Goal: Task Accomplishment & Management: Use online tool/utility

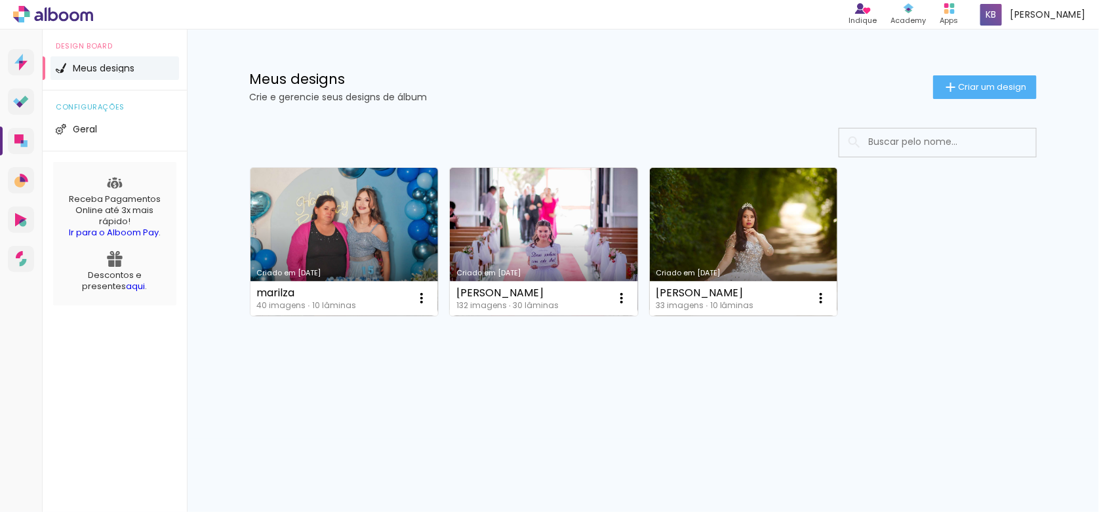
drag, startPoint x: 990, startPoint y: 87, endPoint x: 963, endPoint y: 104, distance: 30.9
click at [990, 87] on span "Criar um design" at bounding box center [993, 87] width 68 height 9
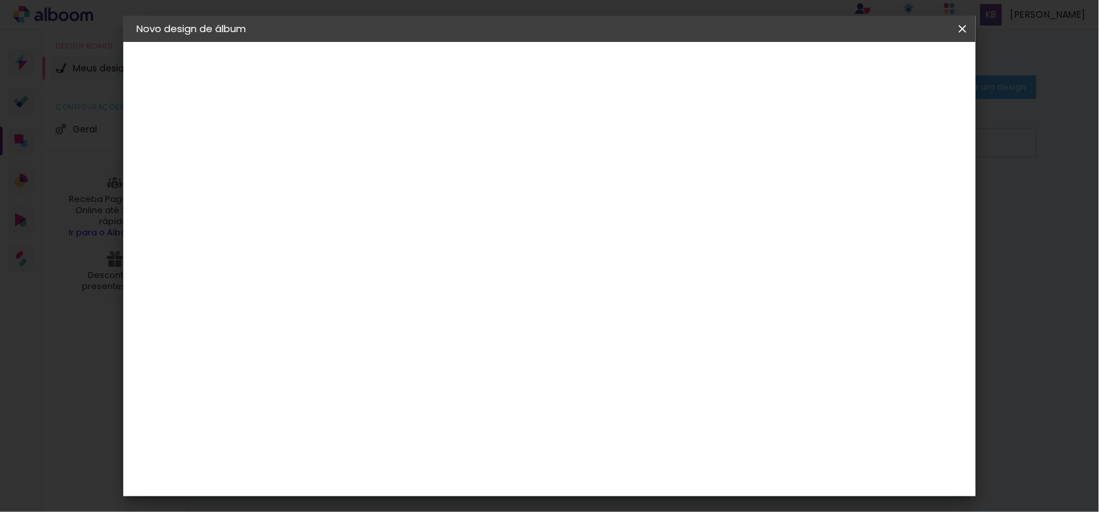
click at [351, 179] on input at bounding box center [351, 176] width 0 height 20
type input "Iso"
type paper-input "Iso"
click at [0, 0] on slot "Avançar" at bounding box center [0, 0] width 0 height 0
click at [0, 0] on slot "Tamanho Livre" at bounding box center [0, 0] width 0 height 0
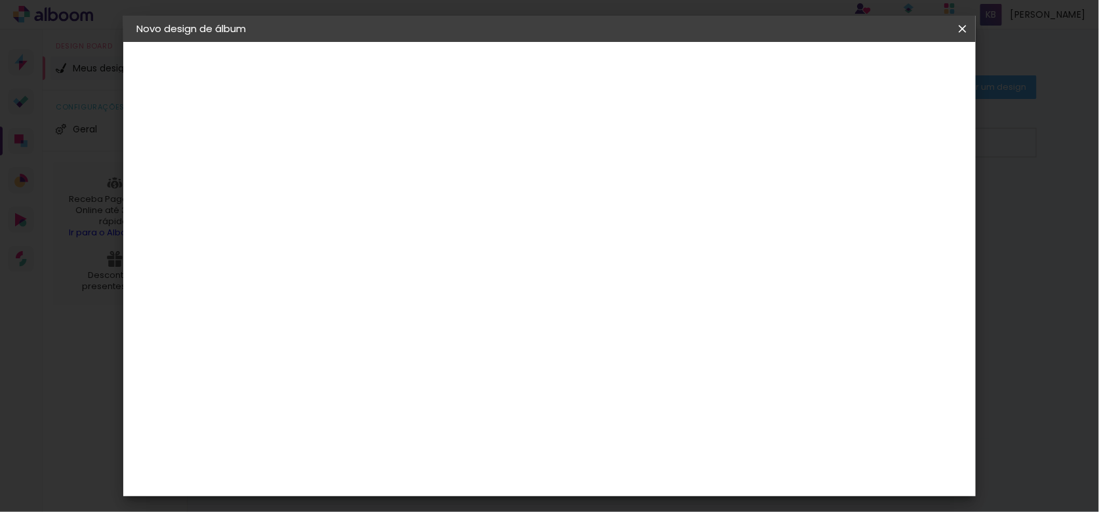
click at [0, 0] on slot "Avançar" at bounding box center [0, 0] width 0 height 0
drag, startPoint x: 325, startPoint y: 245, endPoint x: 285, endPoint y: 249, distance: 40.9
click at [285, 42] on quentale-album-spec "Iniciar design Iniciar design" at bounding box center [549, 42] width 853 height 0
type input "3"
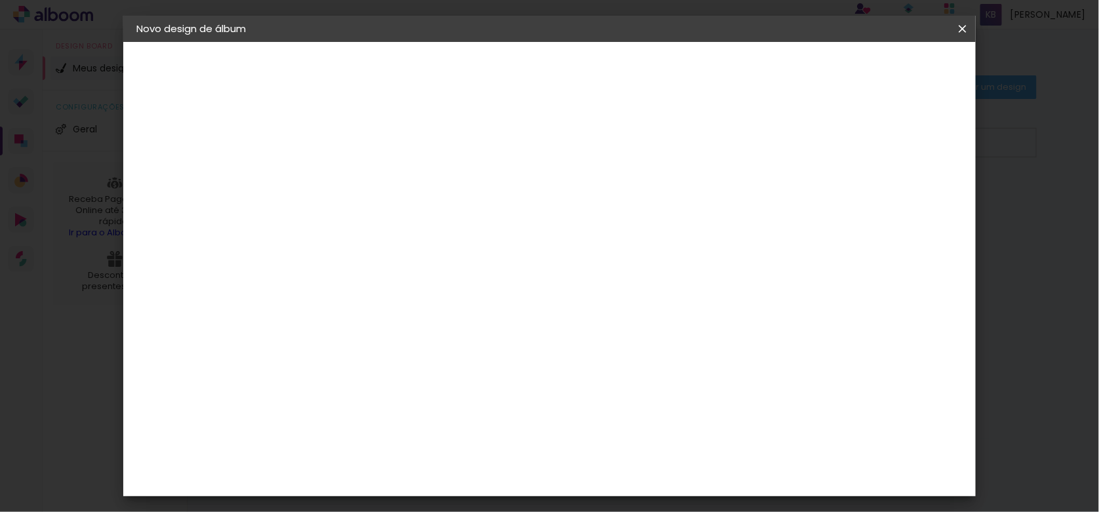
scroll to position [156, 0]
type input "25,4"
type paper-input "25,4"
drag, startPoint x: 639, startPoint y: 472, endPoint x: 616, endPoint y: 472, distance: 23.0
click at [616, 472] on div "60" at bounding box center [630, 474] width 50 height 20
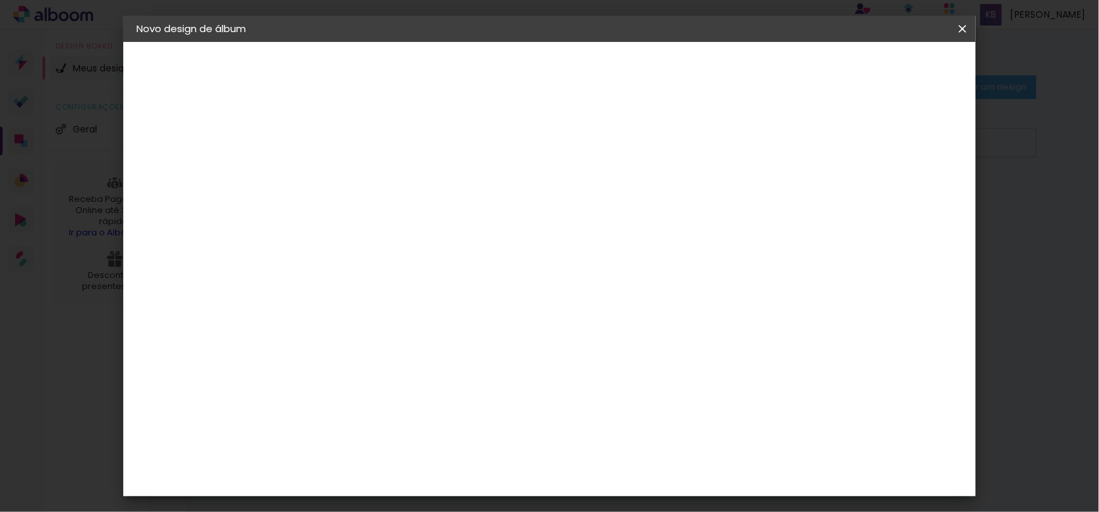
scroll to position [123, 0]
type input "6"
type input "61"
type paper-input "61"
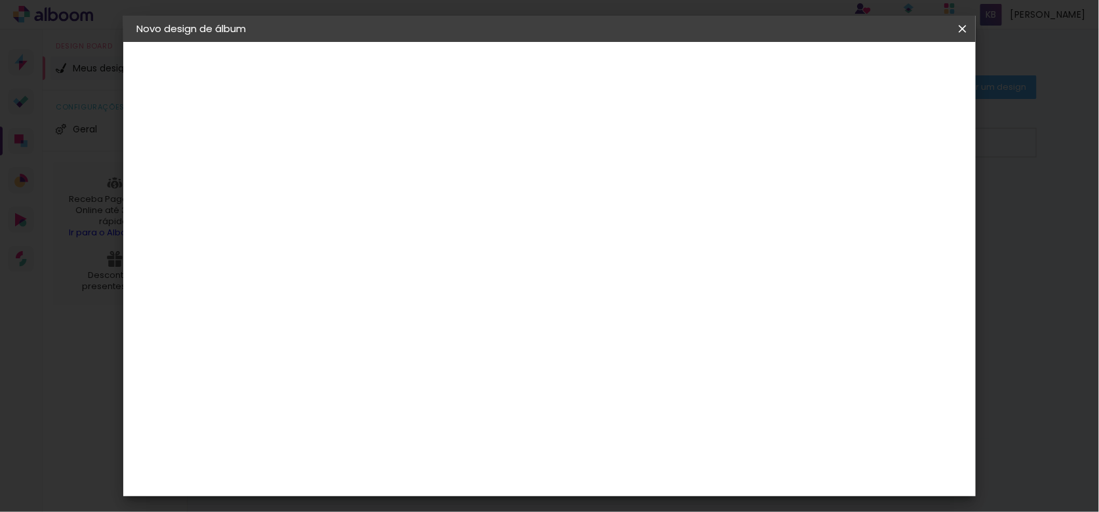
click at [881, 68] on span "Iniciar design" at bounding box center [851, 69] width 60 height 9
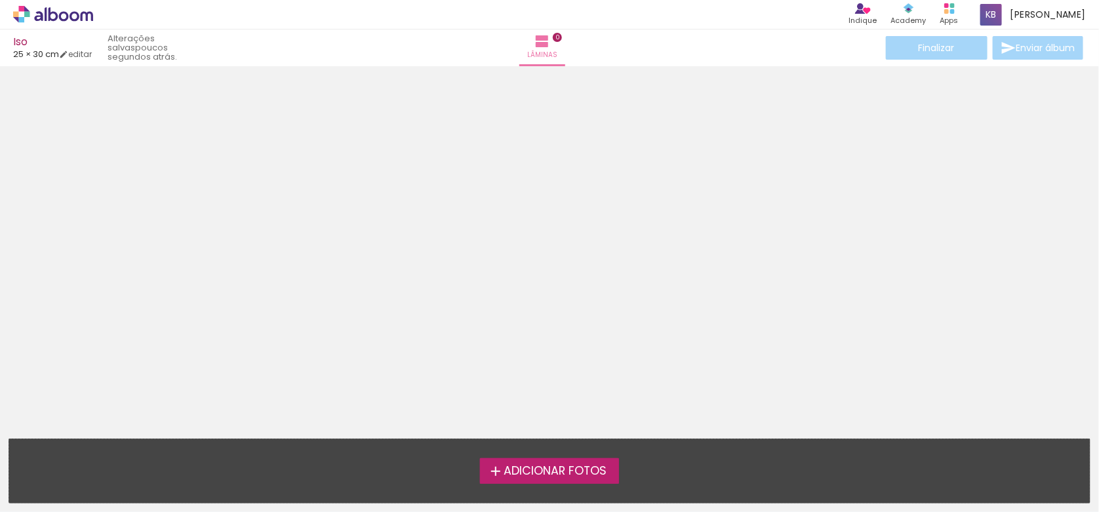
scroll to position [41, 0]
click at [555, 466] on span "Adicionar Fotos" at bounding box center [555, 472] width 103 height 12
click at [0, 0] on input "file" at bounding box center [0, 0] width 0 height 0
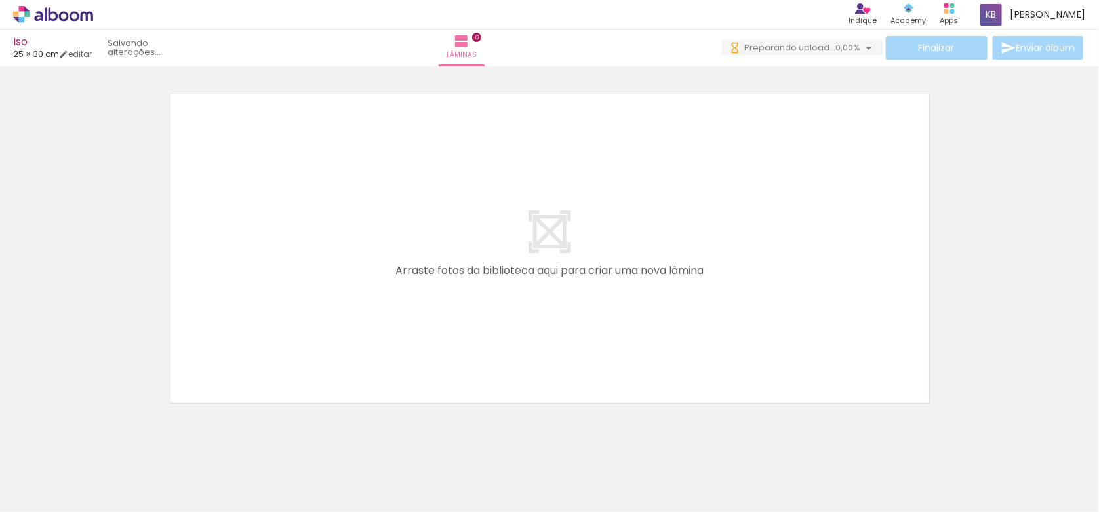
scroll to position [0, 0]
click at [50, 493] on span "Adicionar Fotos" at bounding box center [46, 494] width 39 height 14
click at [0, 0] on input "file" at bounding box center [0, 0] width 0 height 0
click at [45, 496] on span "Adicionar Fotos" at bounding box center [46, 494] width 39 height 14
click at [0, 0] on input "file" at bounding box center [0, 0] width 0 height 0
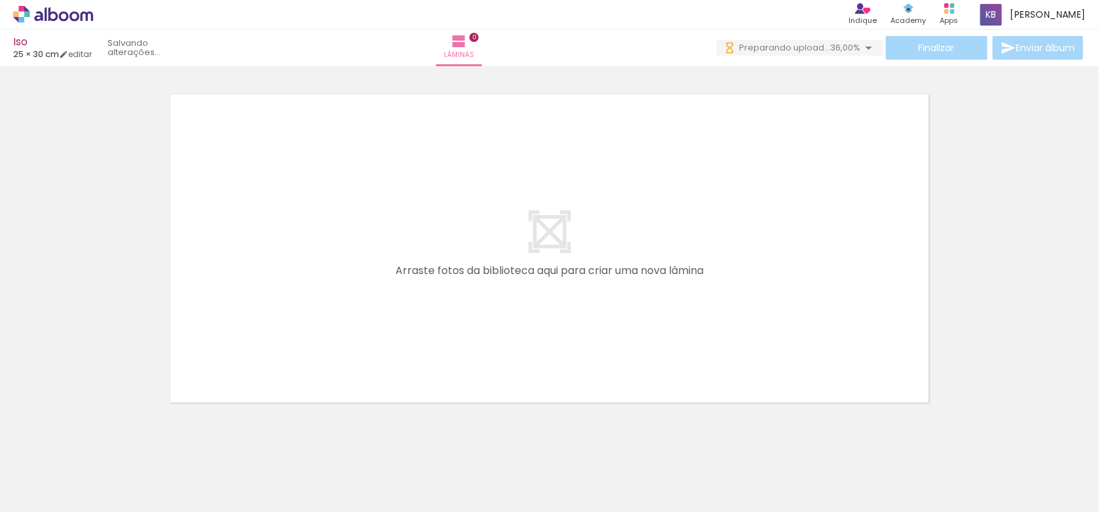
click at [54, 494] on span "Adicionar Fotos" at bounding box center [46, 494] width 39 height 14
click at [0, 0] on input "file" at bounding box center [0, 0] width 0 height 0
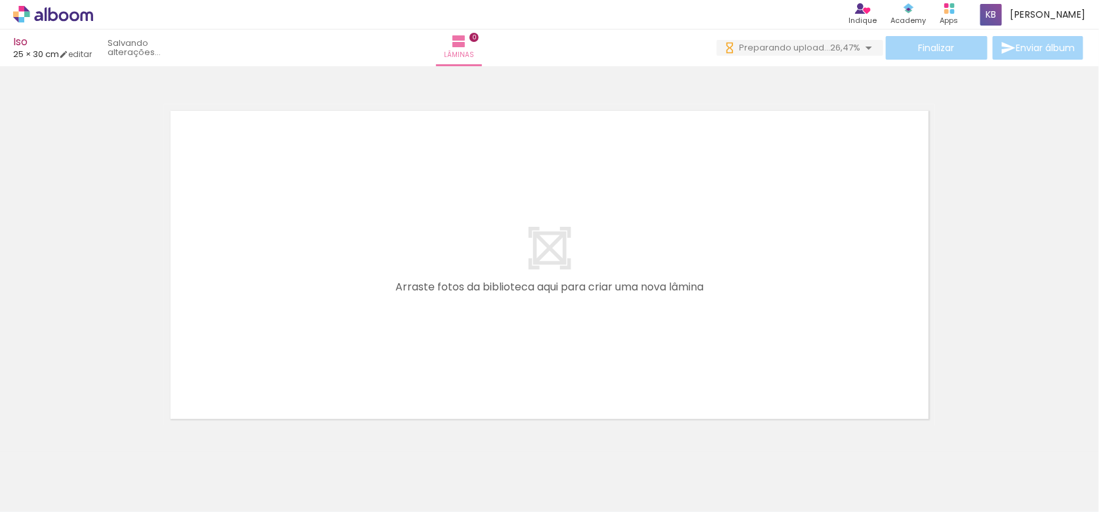
click at [70, 472] on iron-icon at bounding box center [67, 473] width 10 height 10
click at [68, 308] on div at bounding box center [549, 248] width 1099 height 355
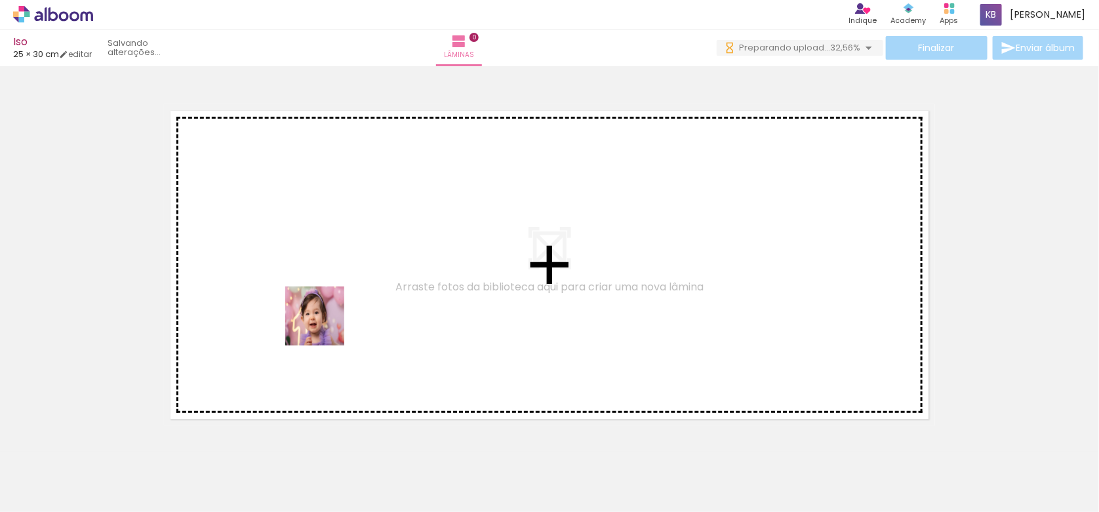
drag, startPoint x: 136, startPoint y: 469, endPoint x: 337, endPoint y: 329, distance: 244.5
click at [333, 315] on quentale-workspace at bounding box center [549, 256] width 1099 height 512
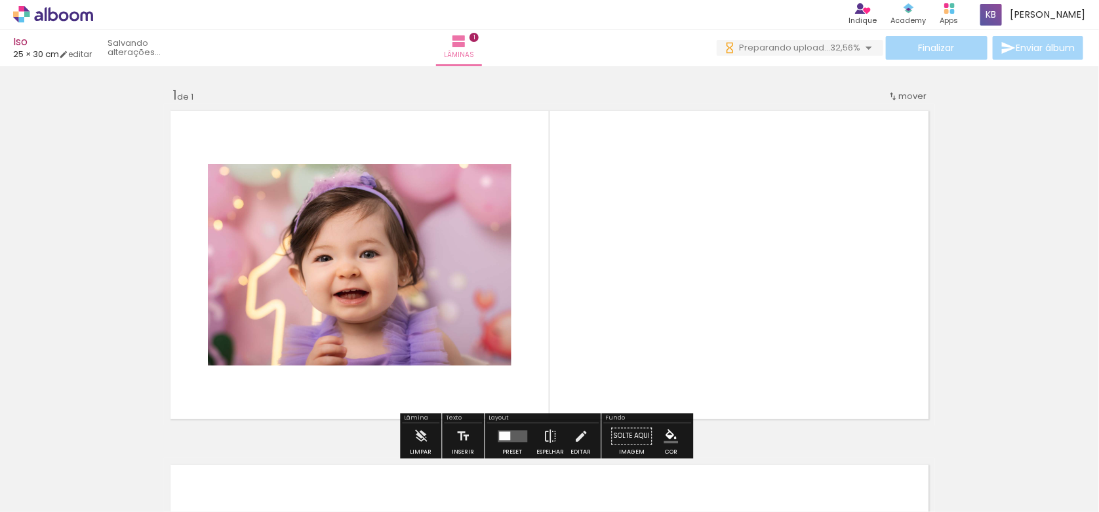
scroll to position [16, 0]
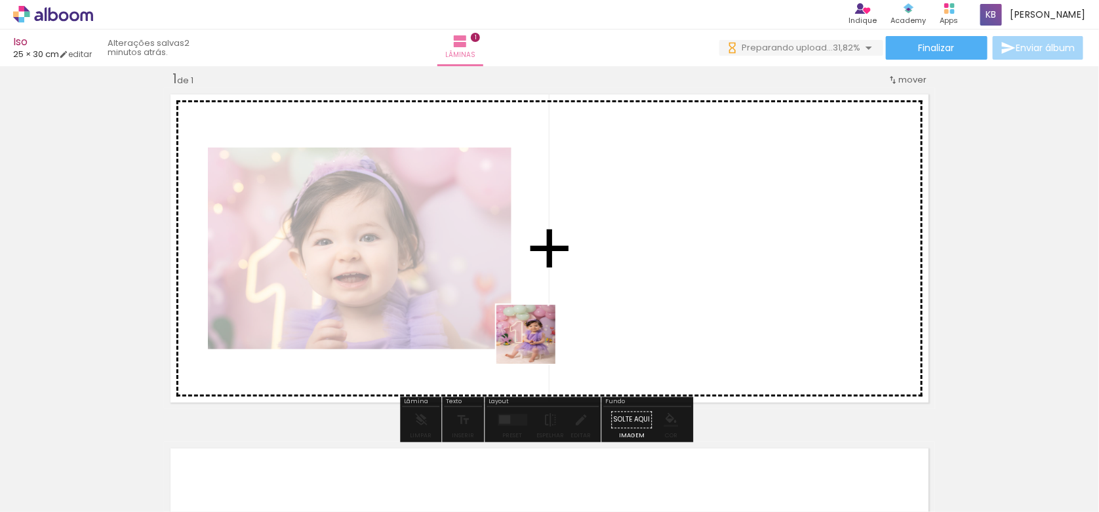
drag, startPoint x: 207, startPoint y: 473, endPoint x: 569, endPoint y: 344, distance: 384.6
click at [614, 302] on quentale-workspace at bounding box center [549, 256] width 1099 height 512
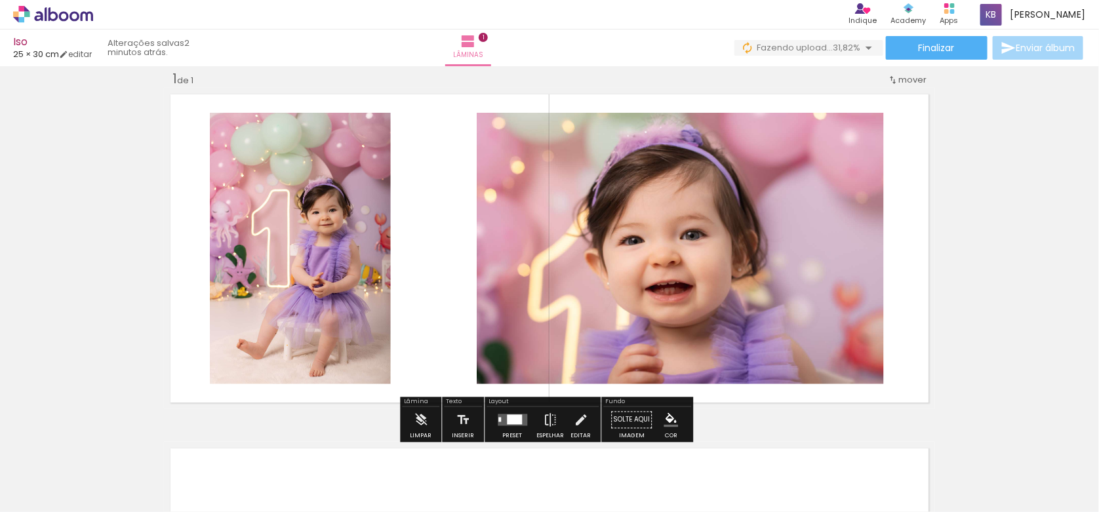
scroll to position [0, 0]
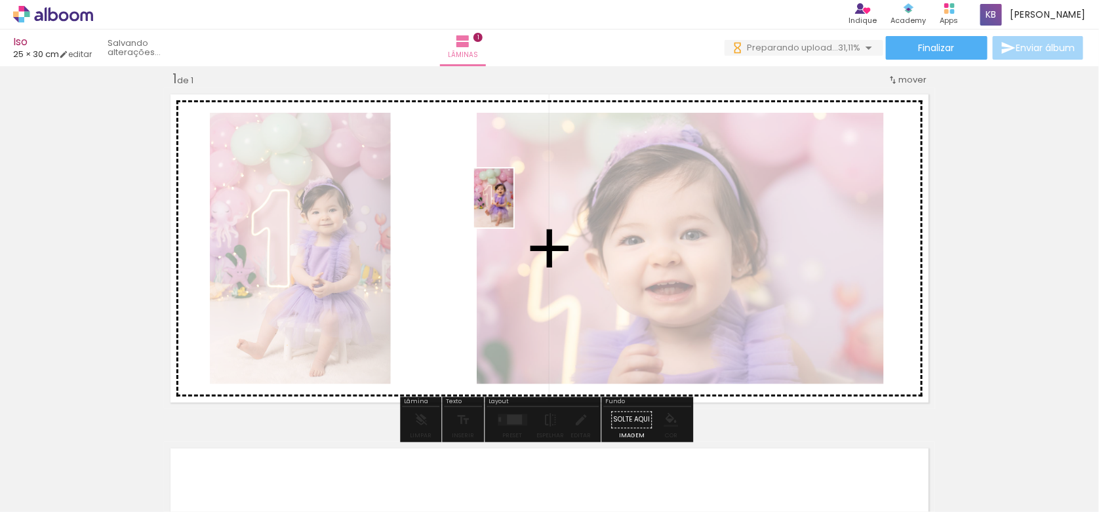
drag, startPoint x: 286, startPoint y: 458, endPoint x: 517, endPoint y: 239, distance: 317.8
click at [513, 208] on quentale-workspace at bounding box center [549, 256] width 1099 height 512
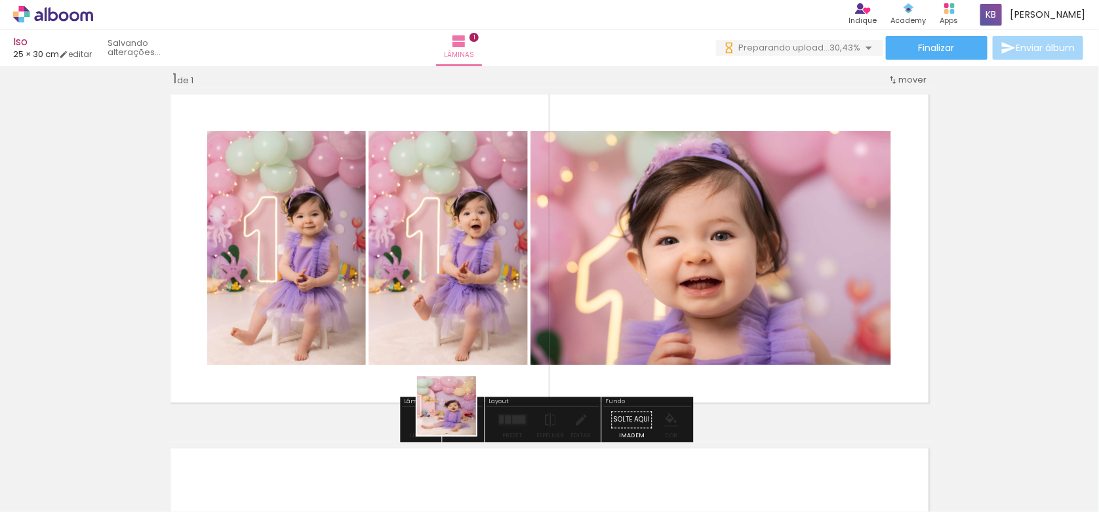
drag, startPoint x: 424, startPoint y: 476, endPoint x: 555, endPoint y: 294, distance: 224.2
click at [555, 294] on quentale-workspace at bounding box center [549, 256] width 1099 height 512
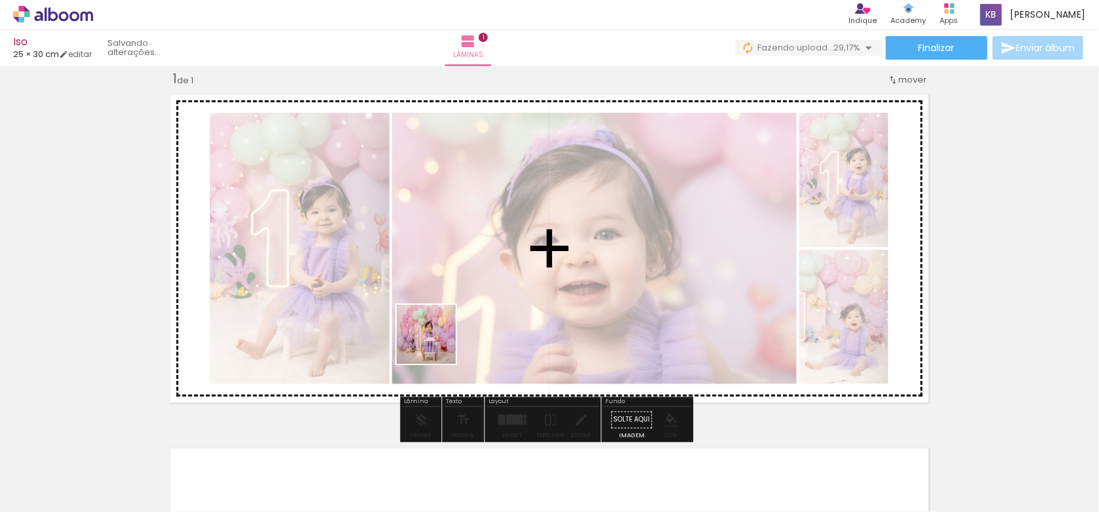
drag, startPoint x: 355, startPoint y: 468, endPoint x: 513, endPoint y: 316, distance: 219.9
click at [468, 285] on quentale-workspace at bounding box center [549, 256] width 1099 height 512
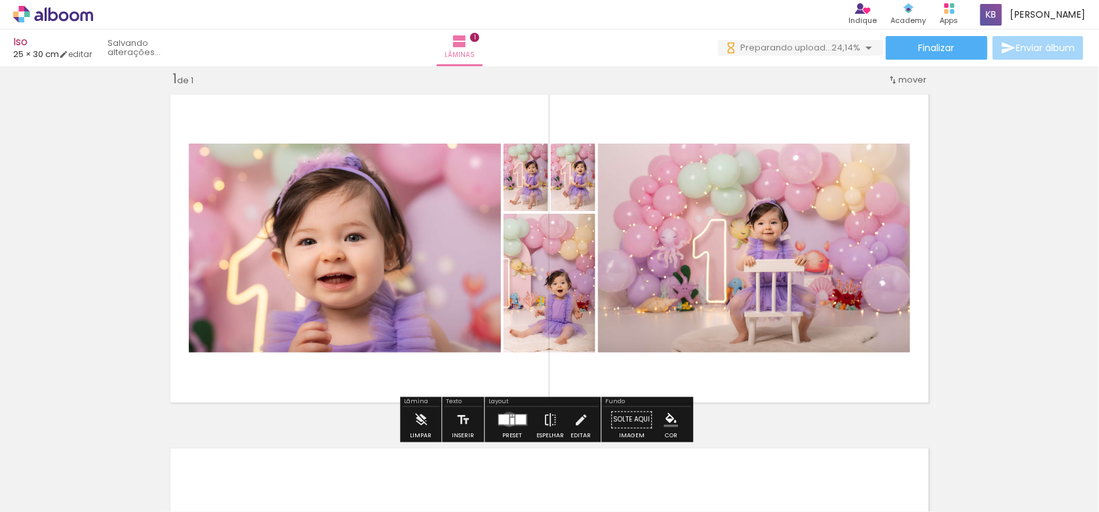
click at [510, 419] on div at bounding box center [512, 421] width 4 height 7
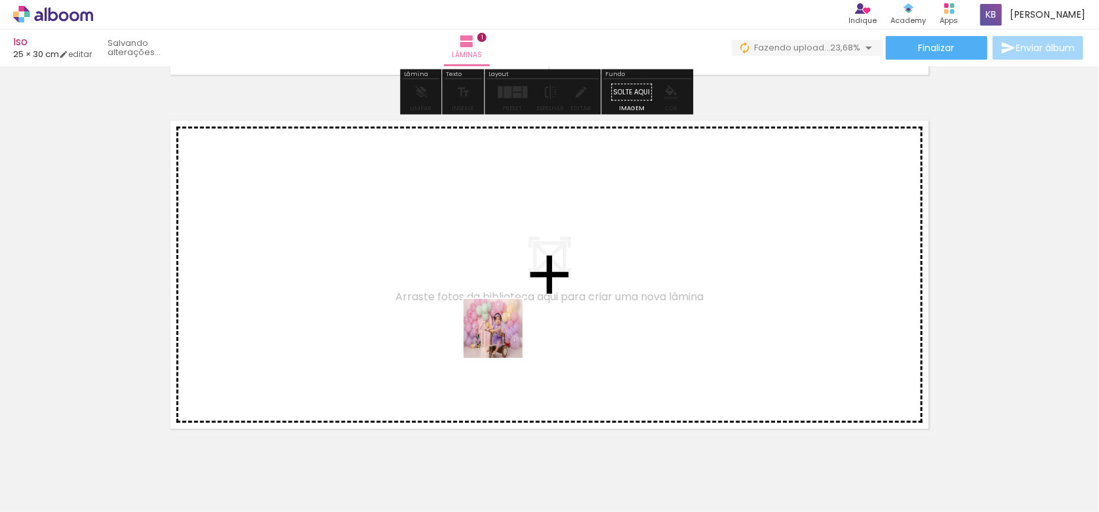
drag, startPoint x: 497, startPoint y: 467, endPoint x: 535, endPoint y: 468, distance: 38.1
click at [504, 321] on quentale-workspace at bounding box center [549, 256] width 1099 height 512
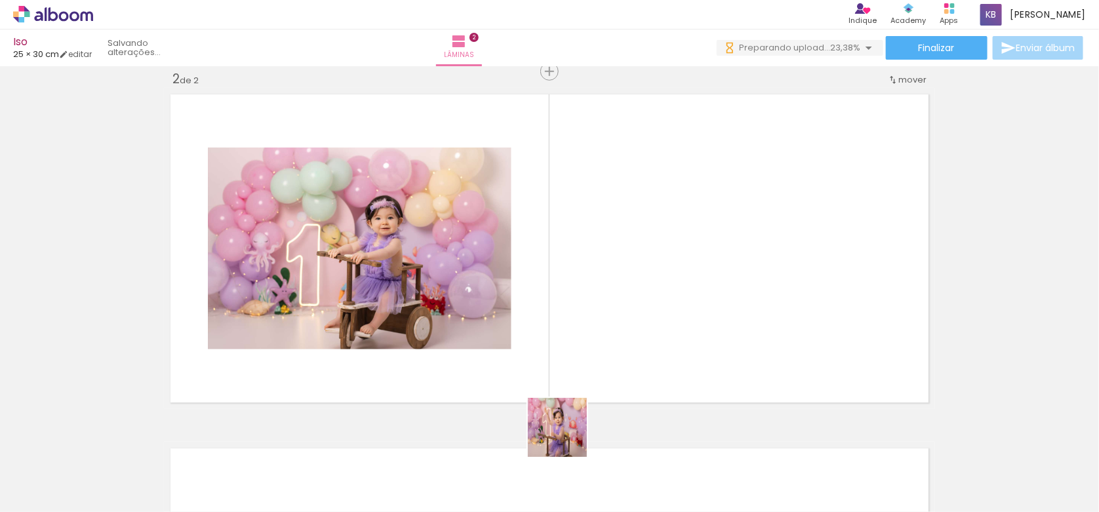
drag, startPoint x: 567, startPoint y: 437, endPoint x: 611, endPoint y: 439, distance: 44.0
click at [577, 327] on quentale-workspace at bounding box center [549, 256] width 1099 height 512
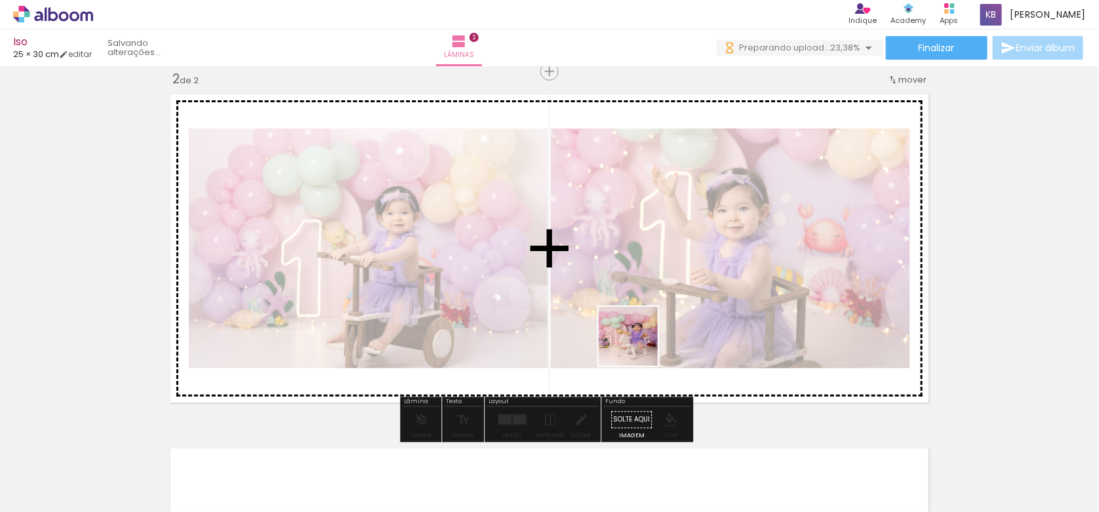
drag, startPoint x: 638, startPoint y: 361, endPoint x: 651, endPoint y: 352, distance: 15.9
click at [640, 300] on quentale-workspace at bounding box center [549, 256] width 1099 height 512
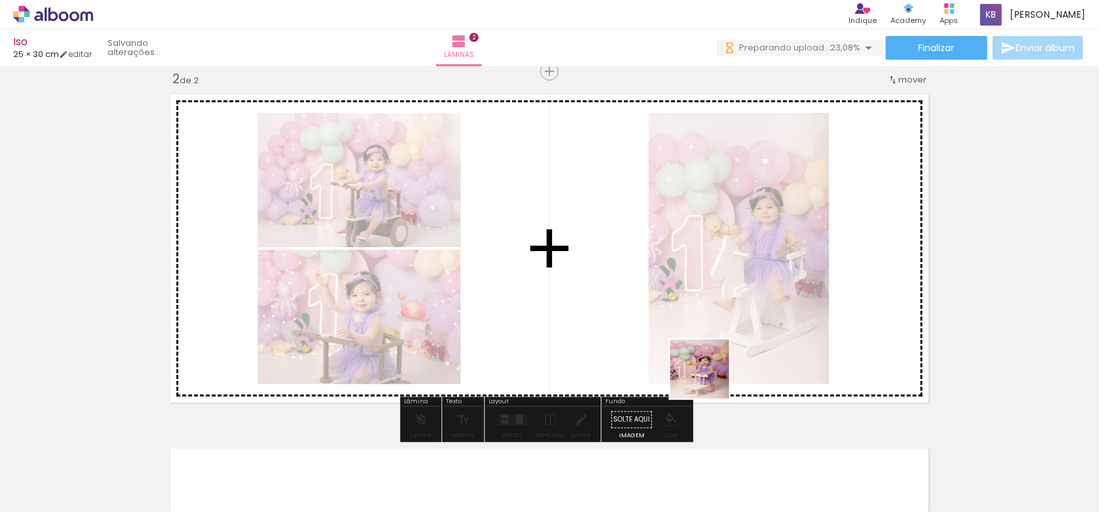
drag, startPoint x: 715, startPoint y: 451, endPoint x: 841, endPoint y: 471, distance: 127.4
click at [710, 287] on quentale-workspace at bounding box center [549, 256] width 1099 height 512
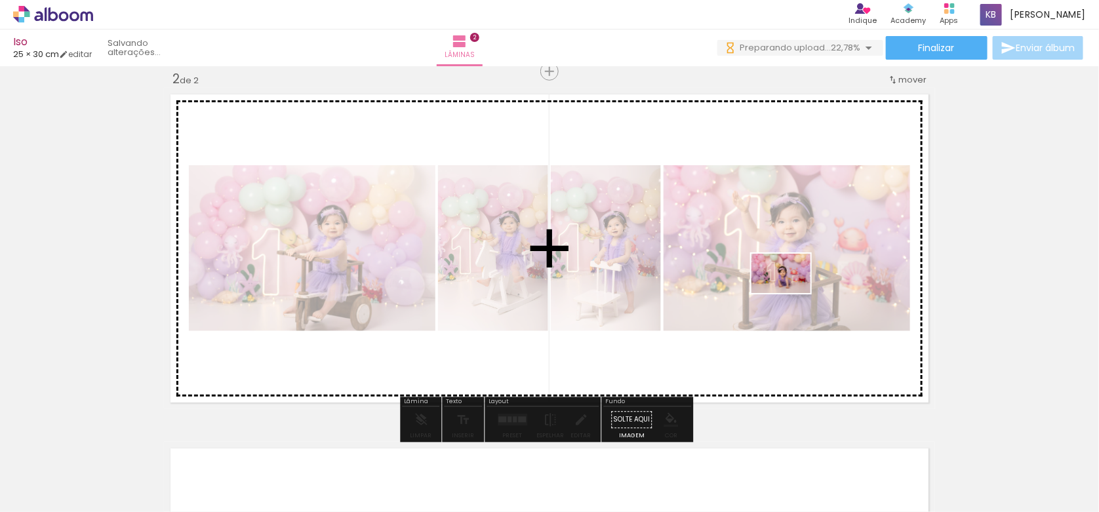
drag, startPoint x: 858, startPoint y: 473, endPoint x: 791, endPoint y: 293, distance: 192.6
click at [791, 293] on quentale-workspace at bounding box center [549, 256] width 1099 height 512
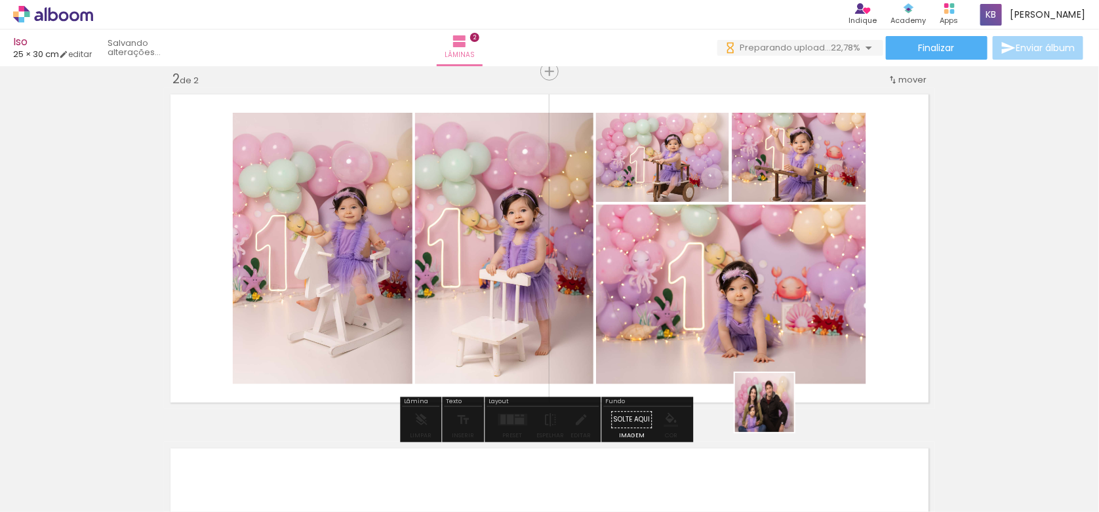
drag, startPoint x: 786, startPoint y: 476, endPoint x: 770, endPoint y: 338, distance: 138.7
click at [756, 317] on quentale-workspace at bounding box center [549, 256] width 1099 height 512
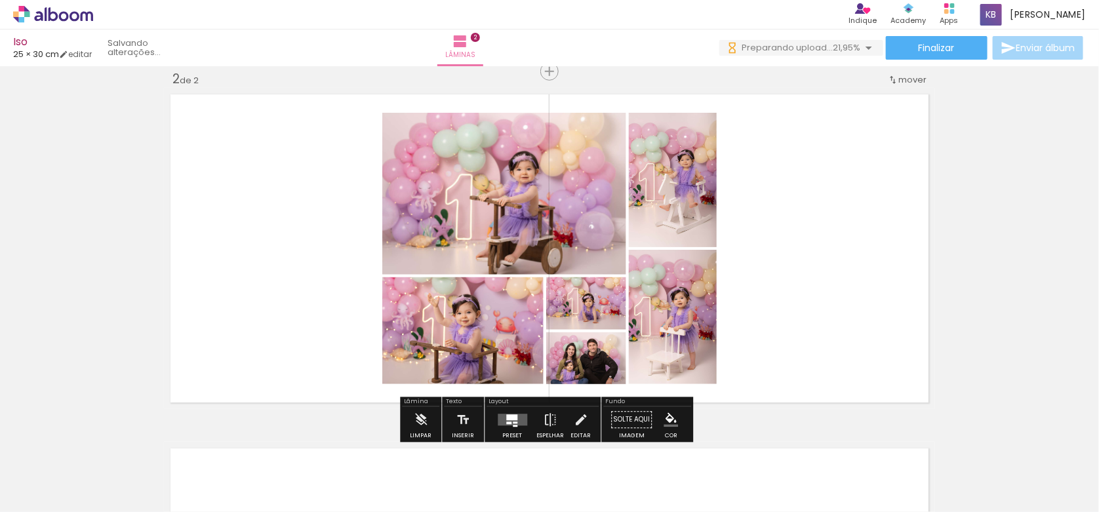
click at [512, 420] on div at bounding box center [511, 418] width 11 height 6
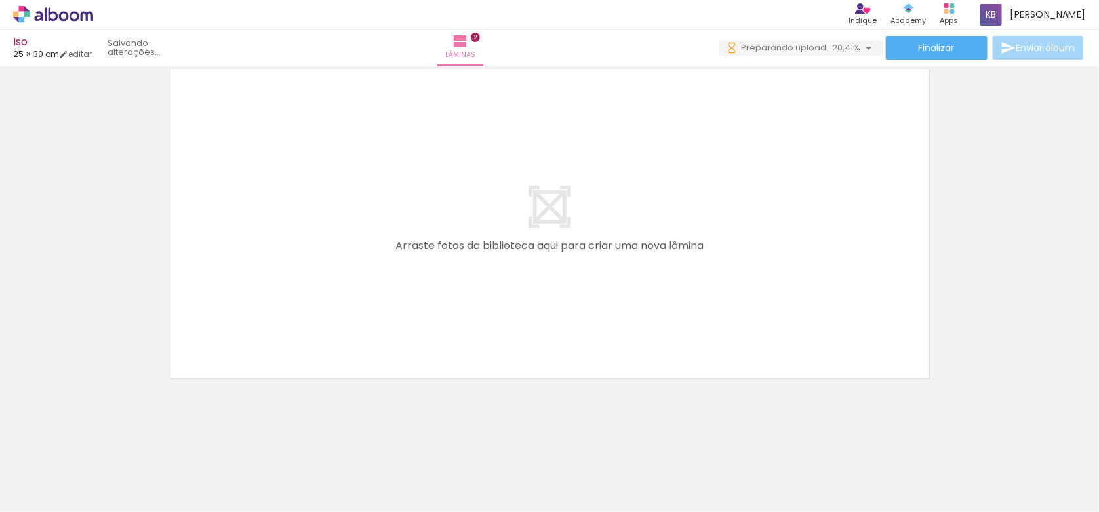
click at [70, 470] on iron-icon at bounding box center [67, 473] width 10 height 10
click at [0, 0] on slot "Não utilizadas" at bounding box center [0, 0] width 0 height 0
type input "Não utilizadas"
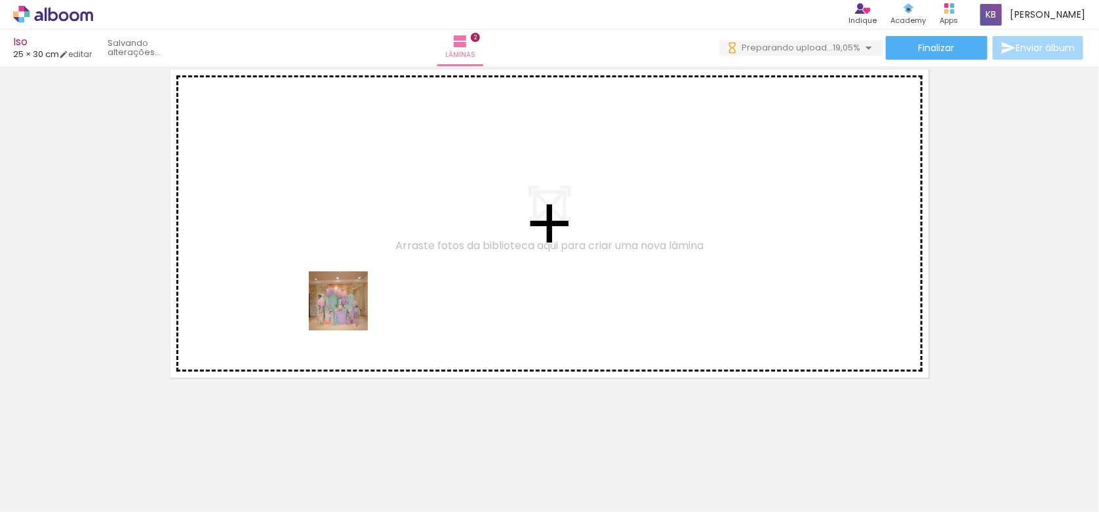
drag, startPoint x: 135, startPoint y: 452, endPoint x: 357, endPoint y: 353, distance: 243.1
click at [381, 284] on quentale-workspace at bounding box center [549, 256] width 1099 height 512
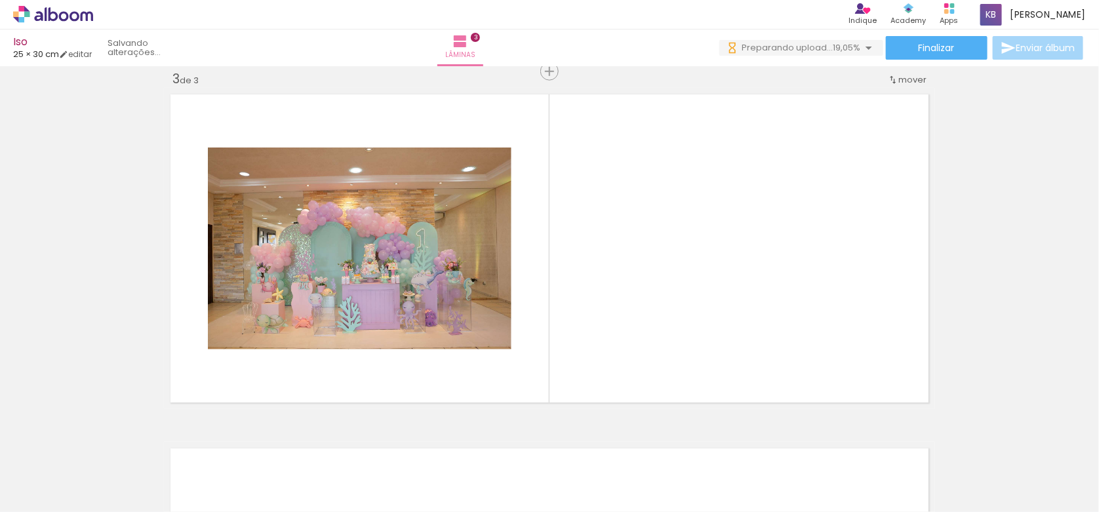
drag, startPoint x: 134, startPoint y: 473, endPoint x: 247, endPoint y: 476, distance: 113.5
click at [576, 285] on quentale-workspace at bounding box center [549, 256] width 1099 height 512
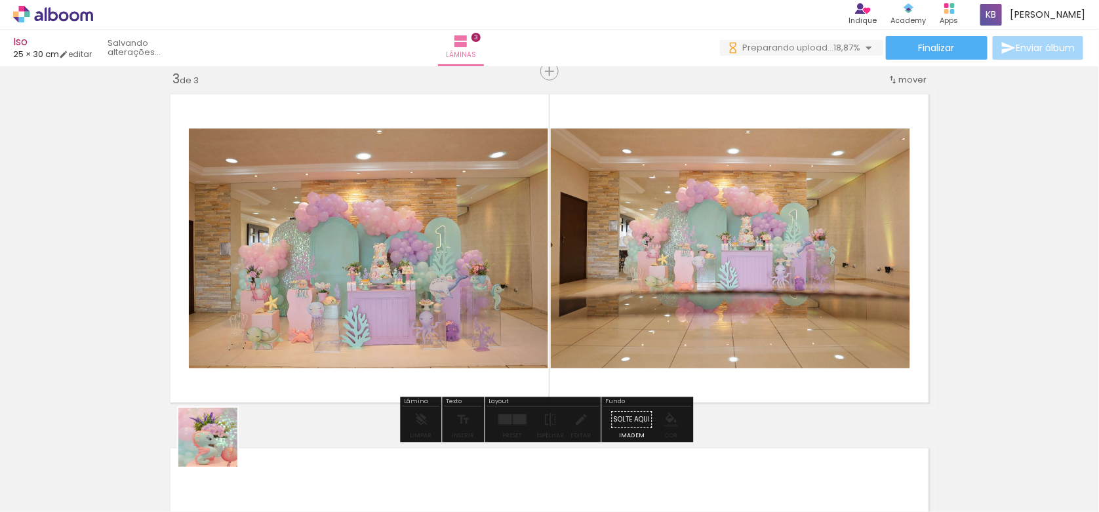
drag, startPoint x: 207, startPoint y: 464, endPoint x: 178, endPoint y: 502, distance: 47.4
click at [446, 256] on quentale-workspace at bounding box center [549, 256] width 1099 height 512
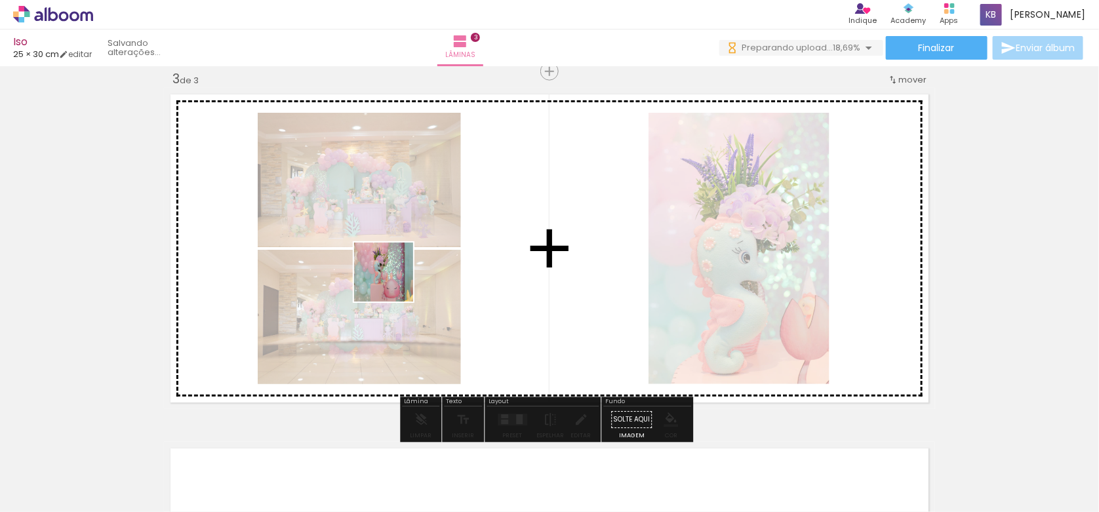
drag, startPoint x: 155, startPoint y: 449, endPoint x: 393, endPoint y: 282, distance: 290.9
click at [393, 282] on quentale-workspace at bounding box center [549, 256] width 1099 height 512
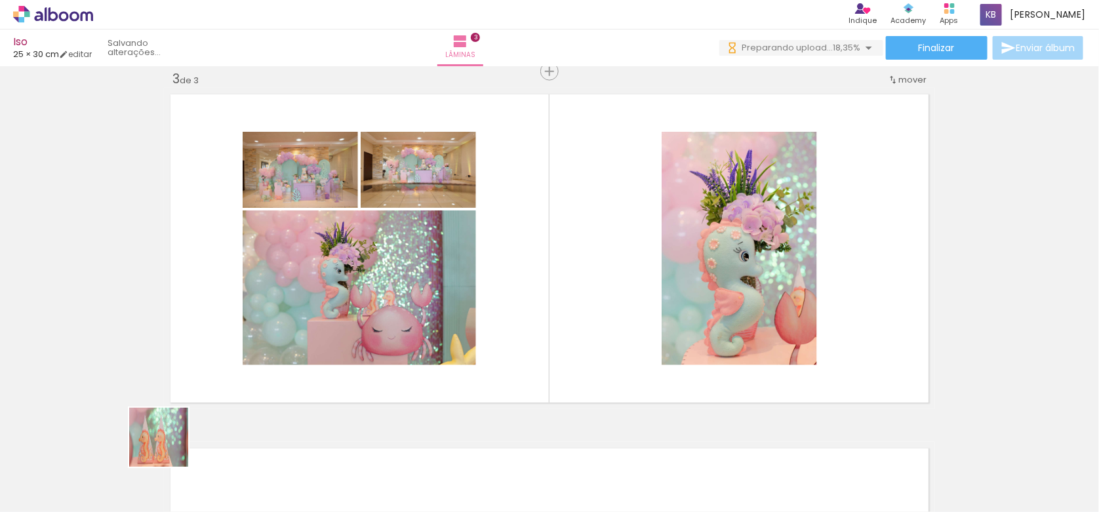
drag, startPoint x: 125, startPoint y: 474, endPoint x: 288, endPoint y: 430, distance: 168.6
click at [477, 214] on quentale-workspace at bounding box center [549, 256] width 1099 height 512
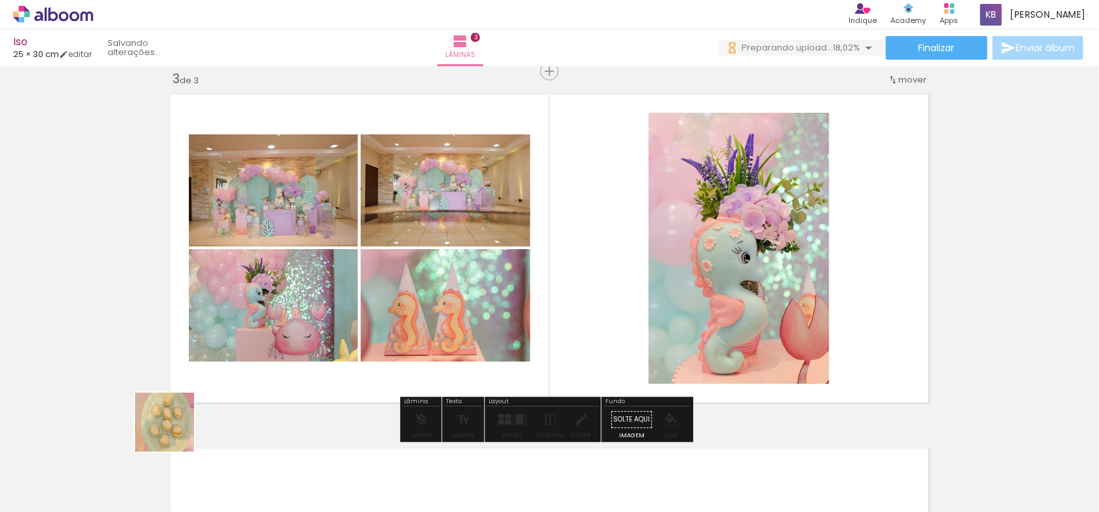
drag, startPoint x: 118, startPoint y: 472, endPoint x: 202, endPoint y: 468, distance: 84.0
click at [269, 317] on quentale-workspace at bounding box center [549, 256] width 1099 height 512
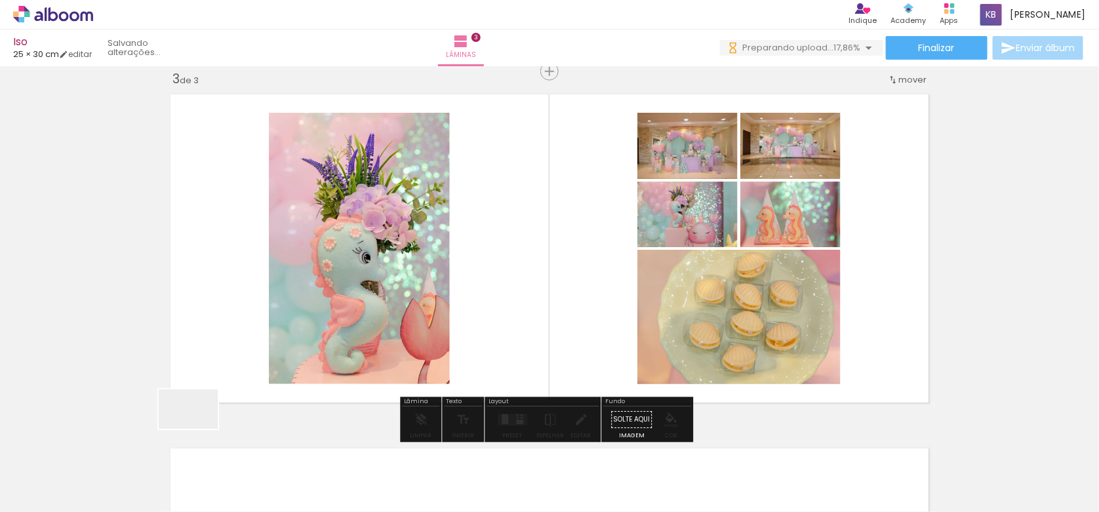
drag, startPoint x: 198, startPoint y: 429, endPoint x: 287, endPoint y: 420, distance: 88.9
click at [408, 289] on quentale-workspace at bounding box center [549, 256] width 1099 height 512
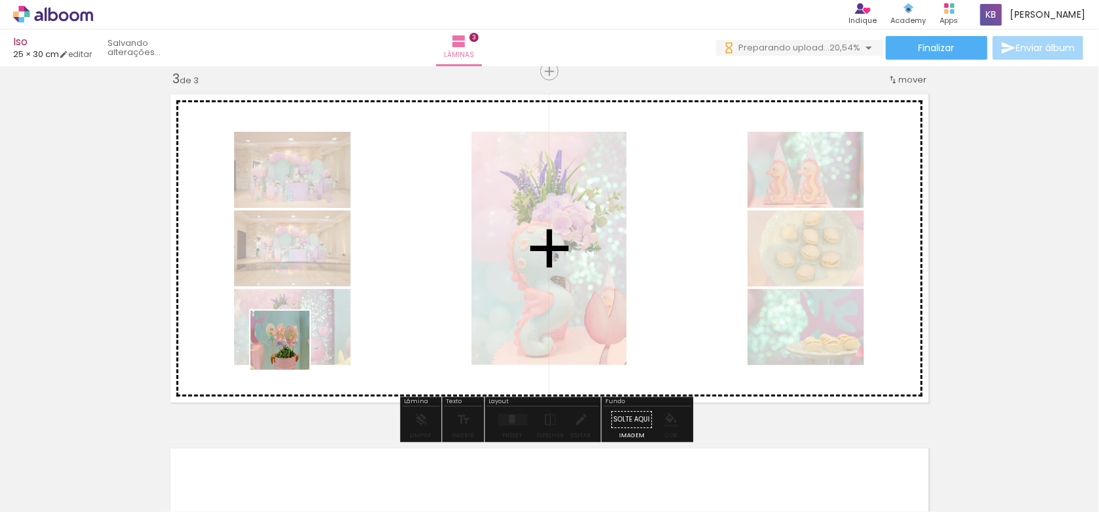
drag, startPoint x: 121, startPoint y: 472, endPoint x: 199, endPoint y: 481, distance: 77.9
click at [366, 280] on quentale-workspace at bounding box center [549, 256] width 1099 height 512
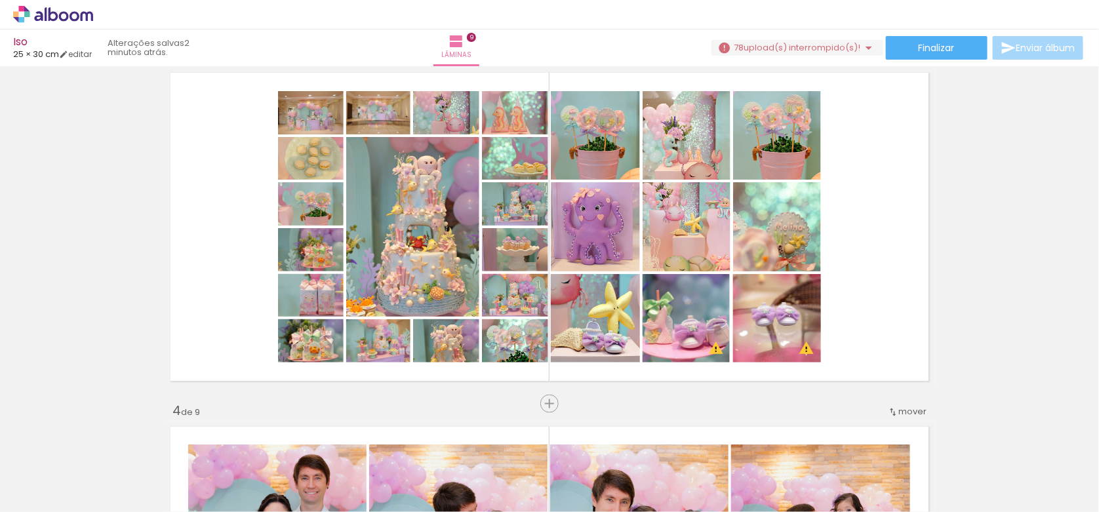
scroll to position [761, 0]
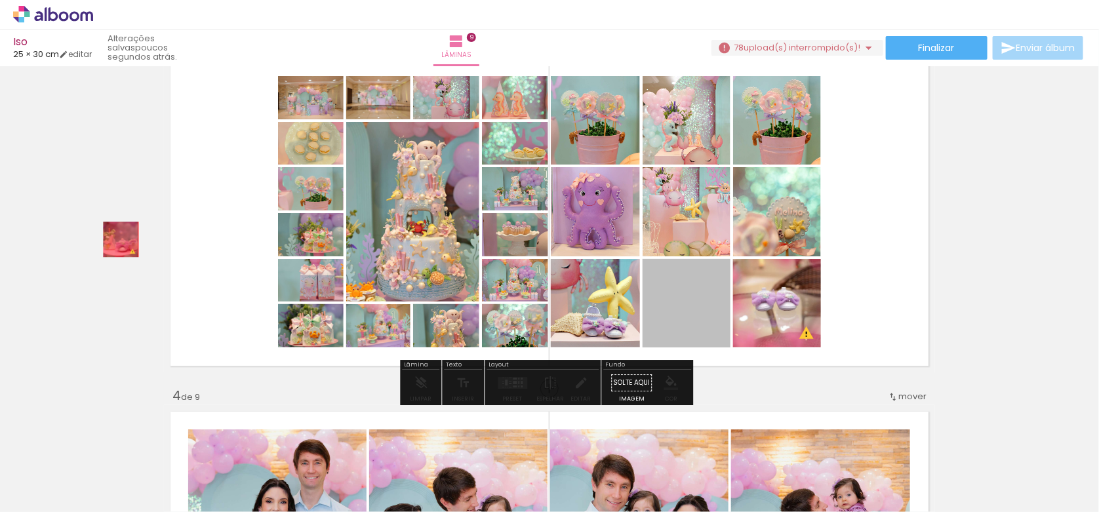
drag, startPoint x: 685, startPoint y: 308, endPoint x: 90, endPoint y: 237, distance: 598.9
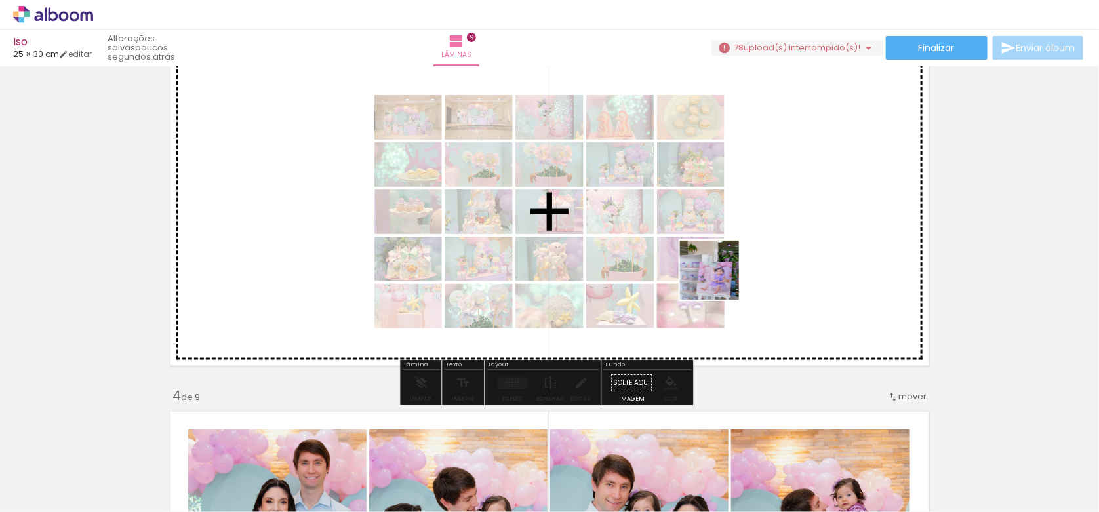
drag, startPoint x: 663, startPoint y: 483, endPoint x: 726, endPoint y: 255, distance: 236.1
click at [726, 255] on quentale-workspace at bounding box center [549, 256] width 1099 height 512
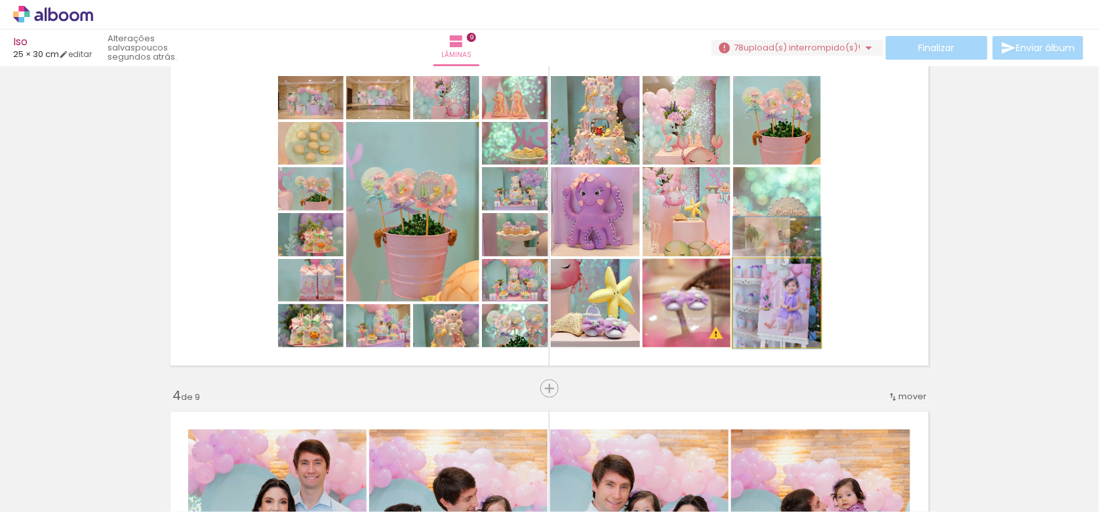
drag, startPoint x: 791, startPoint y: 317, endPoint x: 790, endPoint y: 297, distance: 20.4
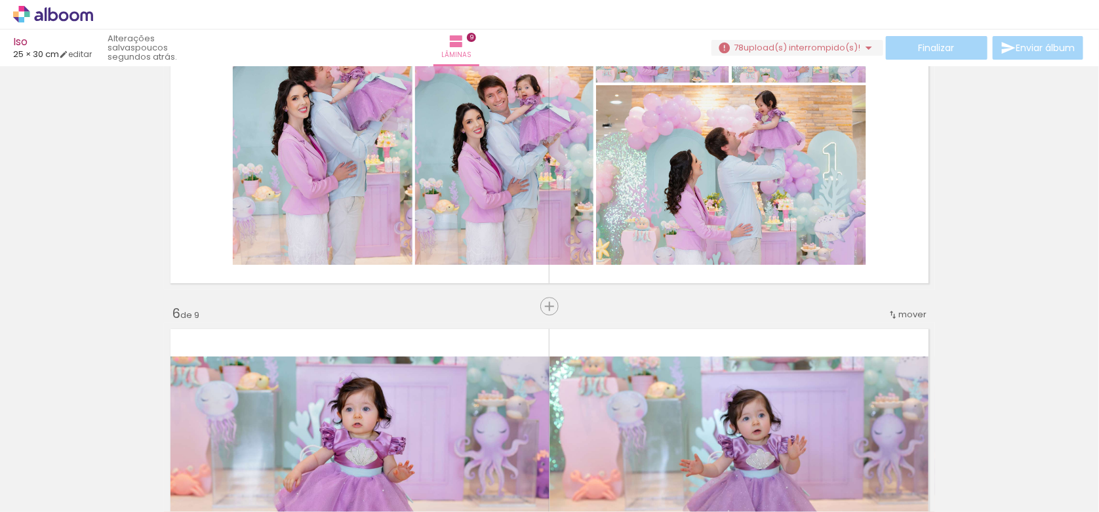
scroll to position [1680, 0]
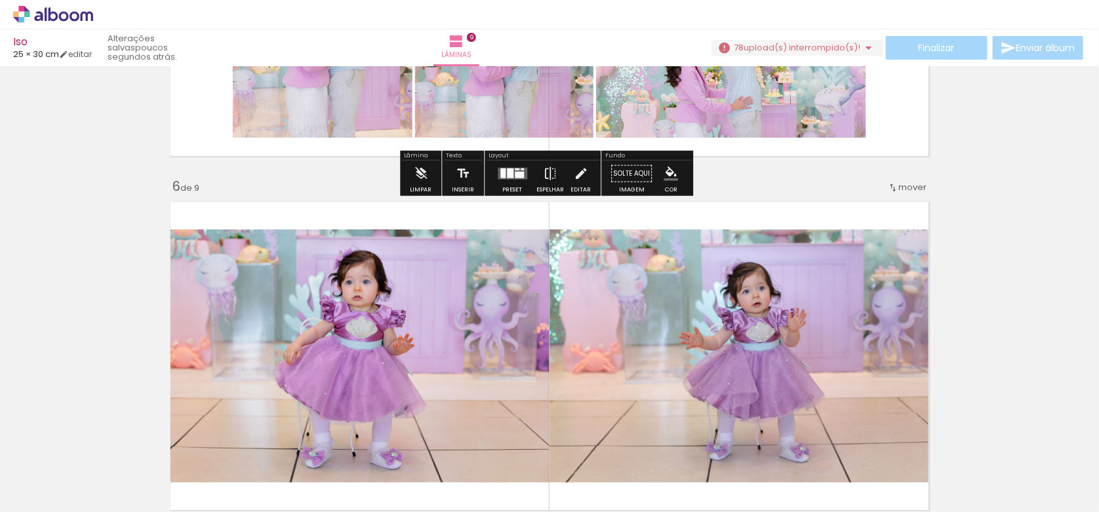
click at [849, 50] on span "upload(s) interrompido(s)!" at bounding box center [802, 47] width 117 height 12
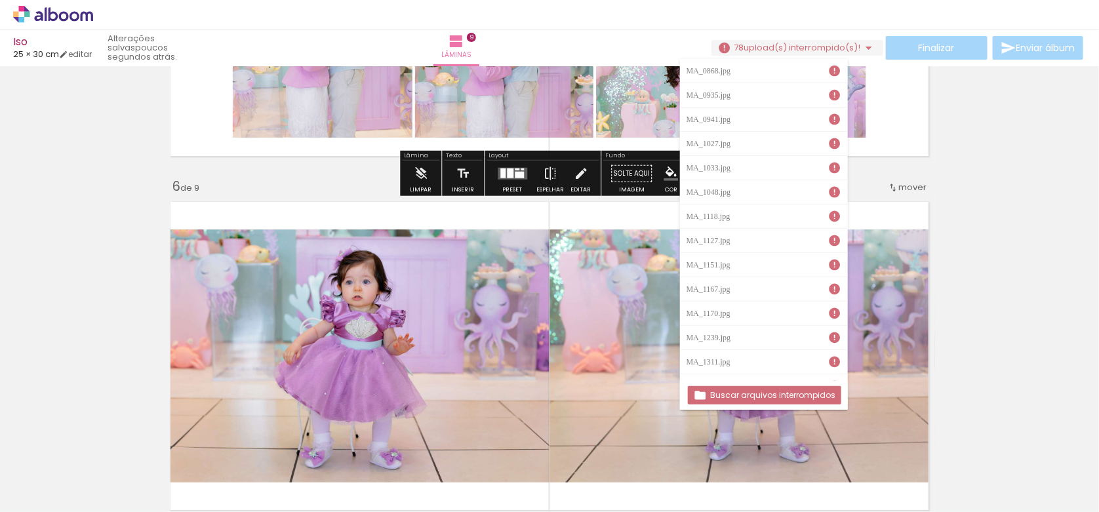
click at [0, 0] on slot "Buscar arquivos interrompidos" at bounding box center [0, 0] width 0 height 0
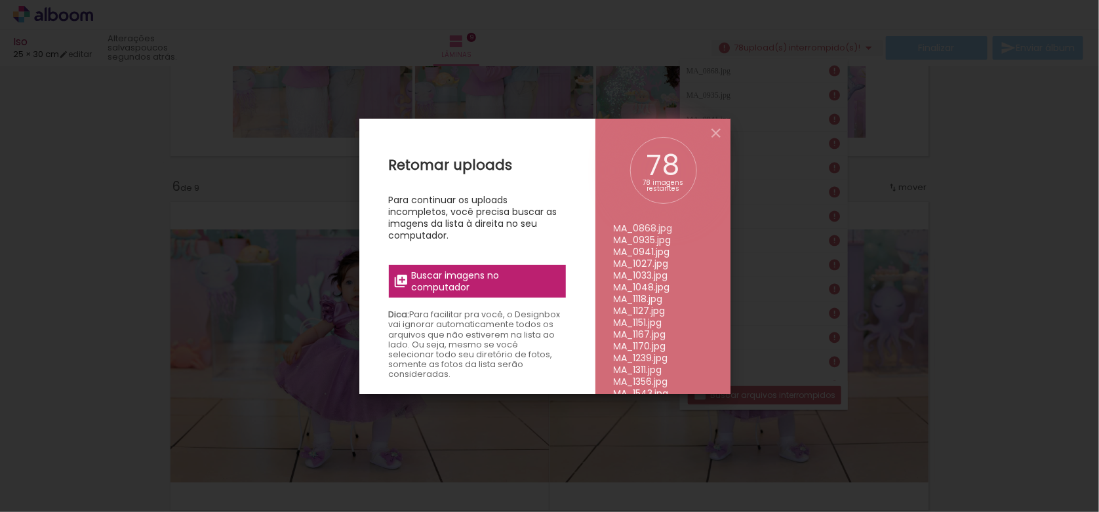
click at [468, 285] on span "Buscar imagens no computador" at bounding box center [484, 282] width 146 height 24
click at [0, 0] on input "file" at bounding box center [0, 0] width 0 height 0
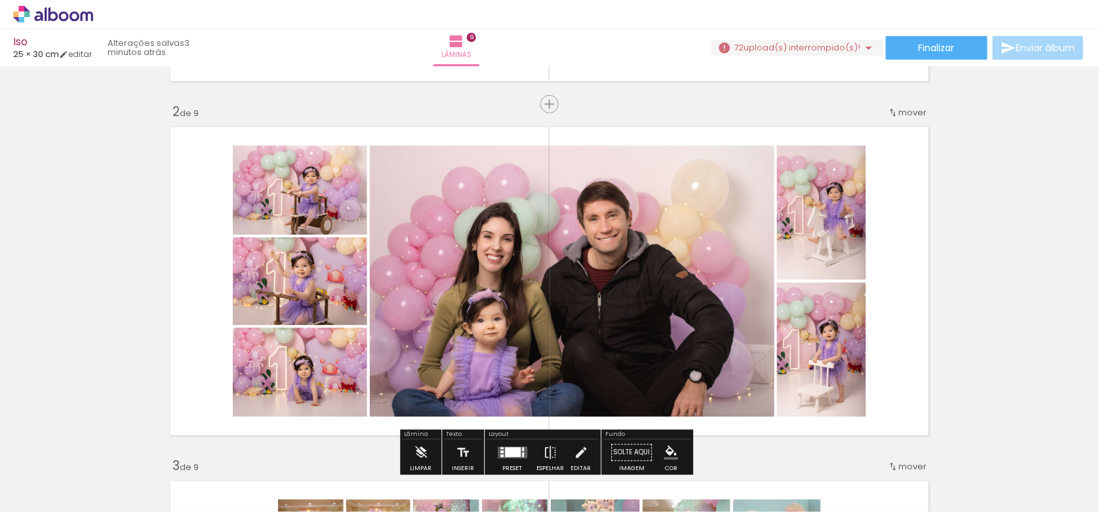
scroll to position [590, 0]
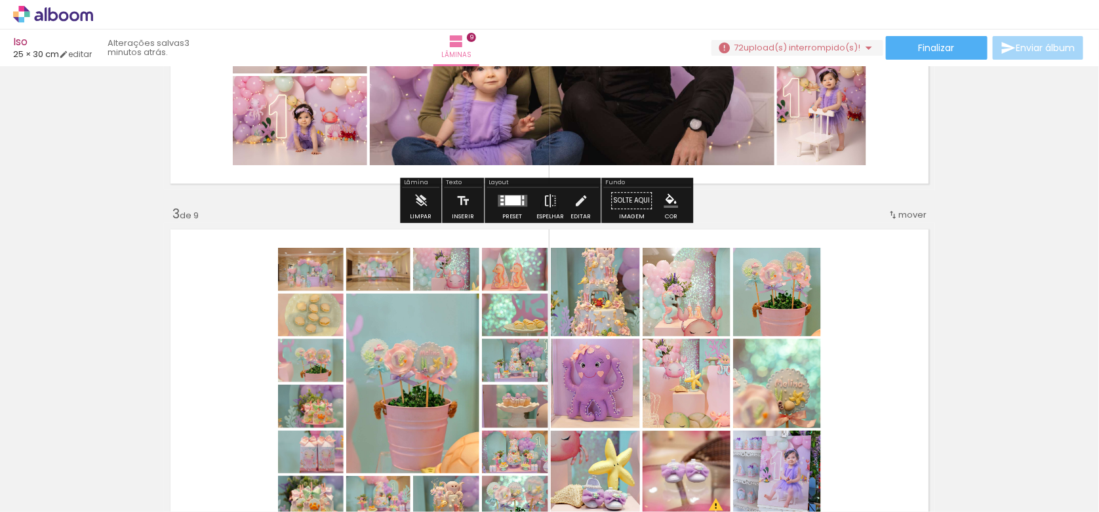
click at [855, 49] on span "upload(s) interrompido(s)!" at bounding box center [802, 47] width 117 height 12
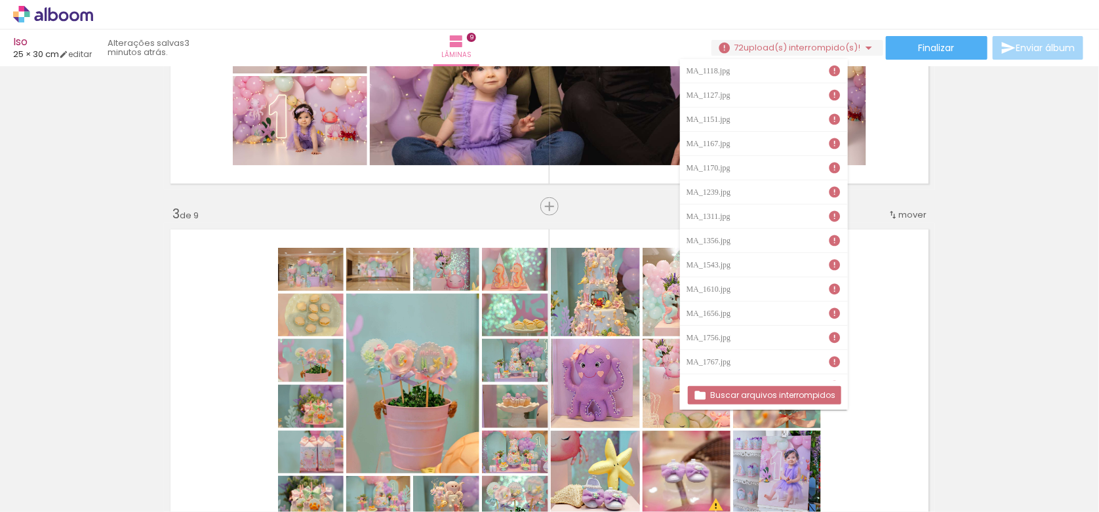
click at [0, 0] on slot "Buscar arquivos interrompidos" at bounding box center [0, 0] width 0 height 0
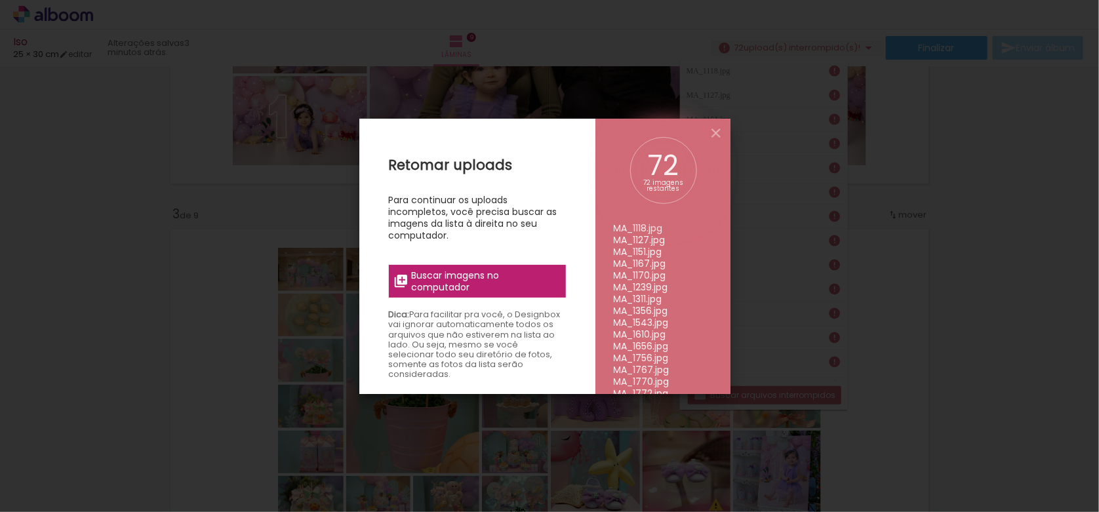
click at [473, 276] on span "Buscar imagens no computador" at bounding box center [484, 282] width 146 height 24
click at [0, 0] on input "file" at bounding box center [0, 0] width 0 height 0
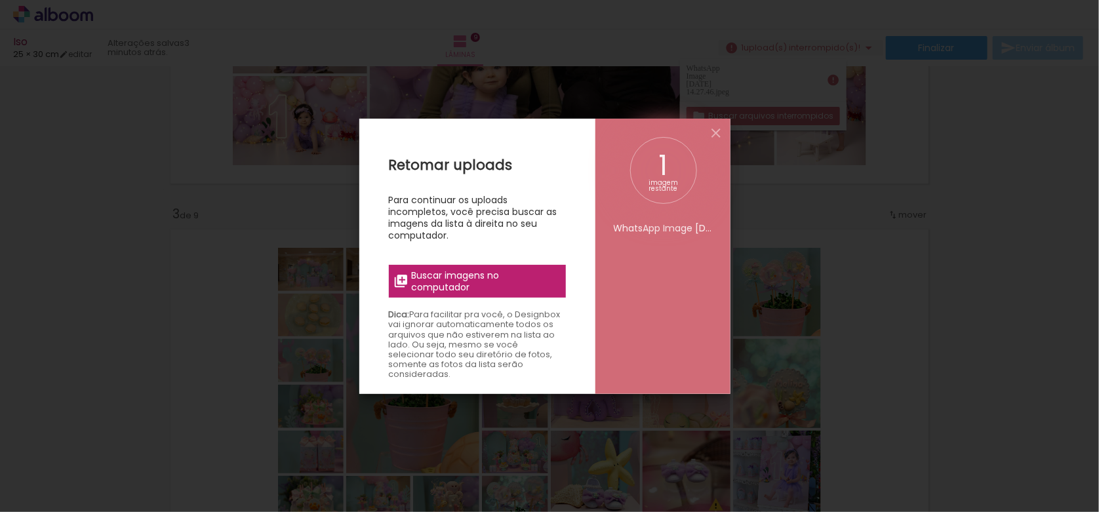
scroll to position [0, 0]
